Goal: Find contact information: Find contact information

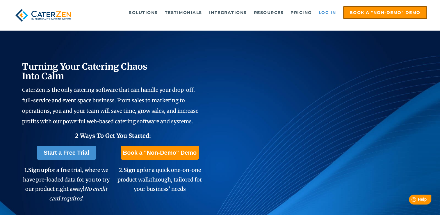
click at [328, 14] on link "Log in" at bounding box center [327, 13] width 23 height 12
click at [323, 11] on link "Log in" at bounding box center [327, 13] width 23 height 12
click at [324, 13] on link "Log in" at bounding box center [327, 13] width 23 height 12
click at [331, 13] on link "Log in" at bounding box center [327, 13] width 23 height 12
click at [335, 12] on link "Log in" at bounding box center [327, 13] width 23 height 12
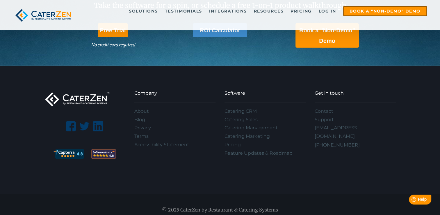
scroll to position [1724, 0]
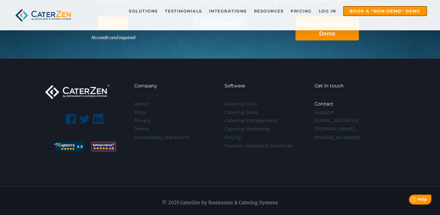
click at [327, 102] on link "Contact" at bounding box center [355, 104] width 81 height 8
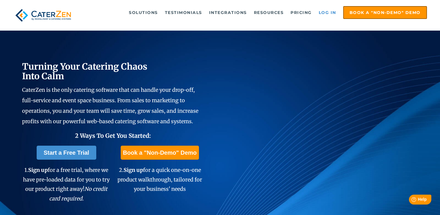
click at [332, 11] on link "Log in" at bounding box center [327, 13] width 23 height 12
